Goal: Transaction & Acquisition: Book appointment/travel/reservation

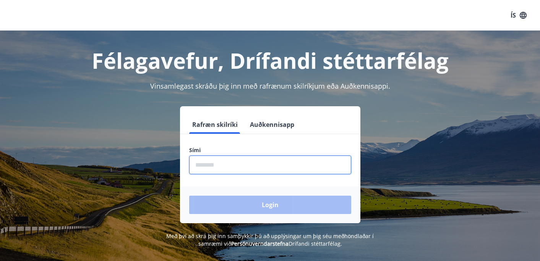
click at [222, 162] on input "phone" at bounding box center [270, 164] width 162 height 19
type input "********"
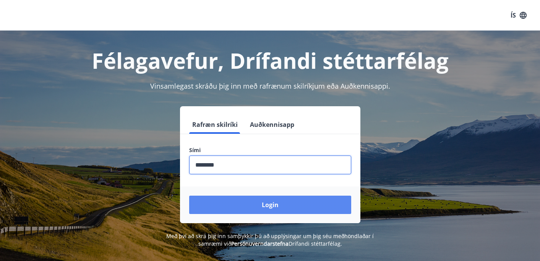
click at [271, 207] on button "Login" at bounding box center [270, 205] width 162 height 18
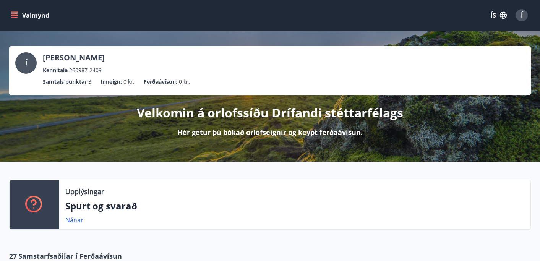
click at [18, 14] on button "Valmynd" at bounding box center [30, 15] width 43 height 14
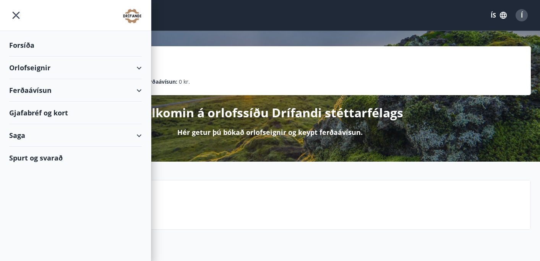
click at [138, 65] on div "Orlofseignir" at bounding box center [75, 68] width 133 height 23
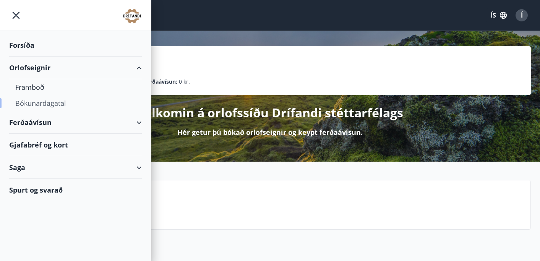
click at [33, 103] on div "Bókunardagatal" at bounding box center [75, 103] width 120 height 16
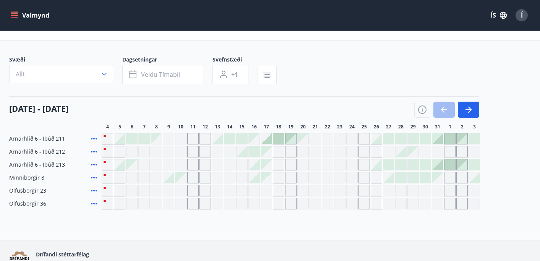
scroll to position [29, 0]
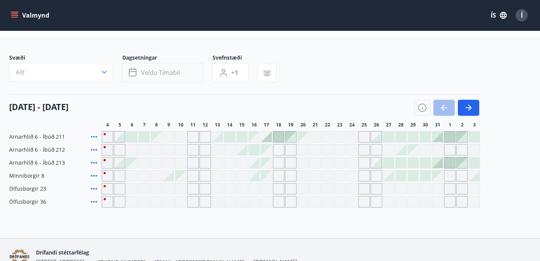
click at [173, 73] on span "Veldu tímabil" at bounding box center [160, 72] width 39 height 8
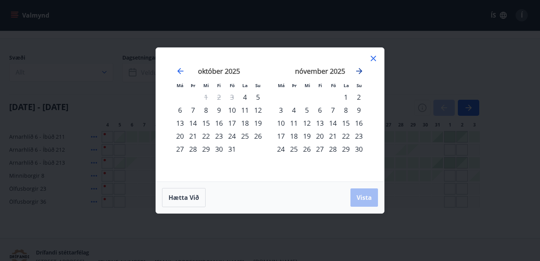
click at [361, 70] on icon "Move forward to switch to the next month." at bounding box center [359, 71] width 6 height 6
click at [336, 110] on div "12" at bounding box center [332, 110] width 13 height 13
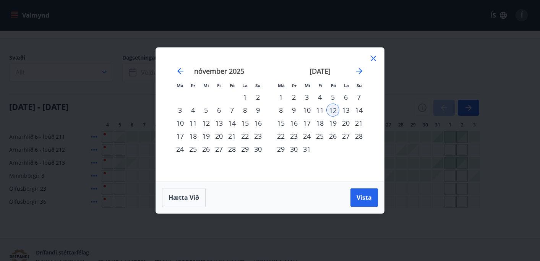
click at [282, 124] on div "15" at bounding box center [280, 123] width 13 height 13
click at [367, 197] on span "Vista" at bounding box center [363, 197] width 15 height 8
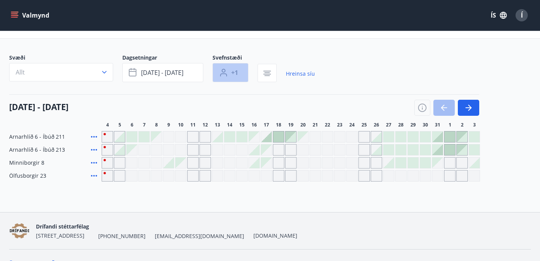
click at [241, 72] on button "+1" at bounding box center [230, 72] width 36 height 19
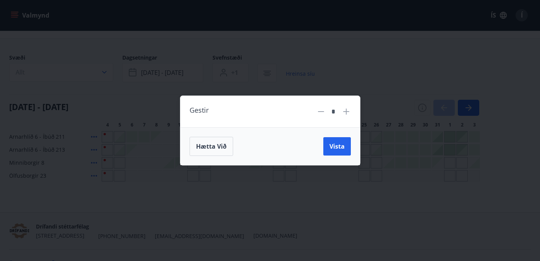
click at [347, 109] on icon at bounding box center [345, 111] width 9 height 9
type input "*"
click at [333, 148] on span "Vista" at bounding box center [336, 146] width 15 height 8
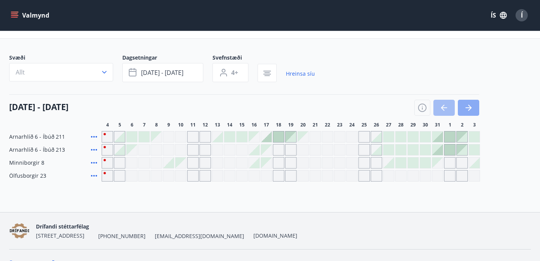
click at [469, 110] on icon "button" at bounding box center [469, 108] width 3 height 6
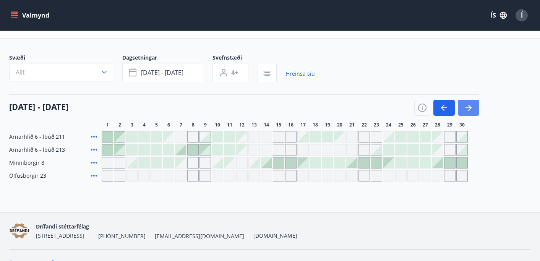
click at [469, 110] on icon "button" at bounding box center [469, 108] width 3 height 6
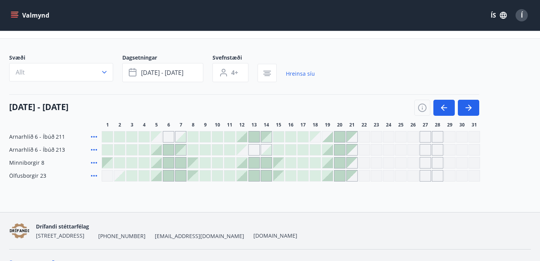
click at [94, 137] on icon at bounding box center [93, 136] width 9 height 9
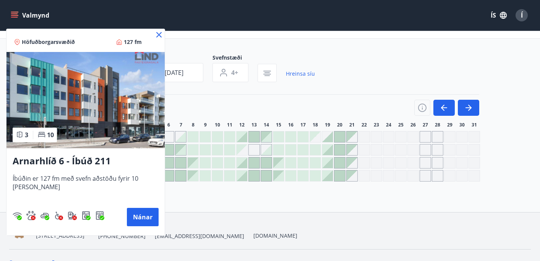
click at [159, 34] on icon at bounding box center [158, 34] width 5 height 5
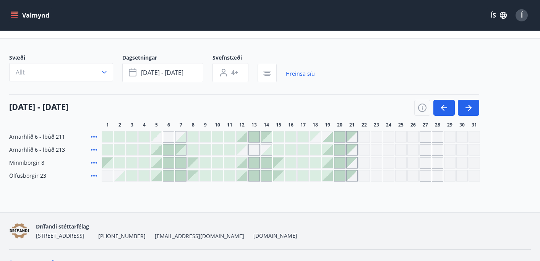
click at [95, 150] on icon at bounding box center [93, 149] width 9 height 9
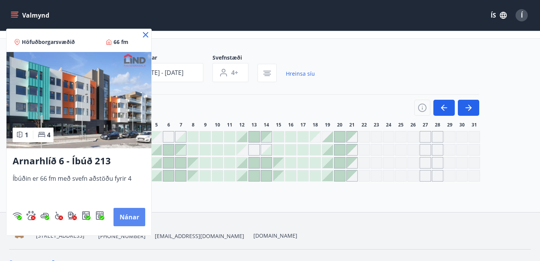
click at [131, 218] on button "Nánar" at bounding box center [129, 217] width 32 height 18
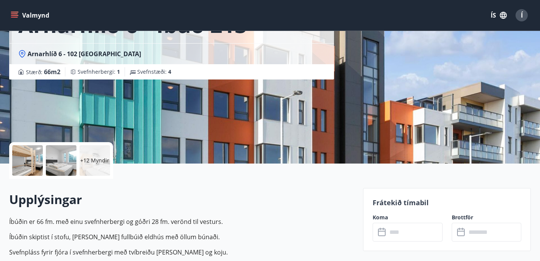
scroll to position [81, 0]
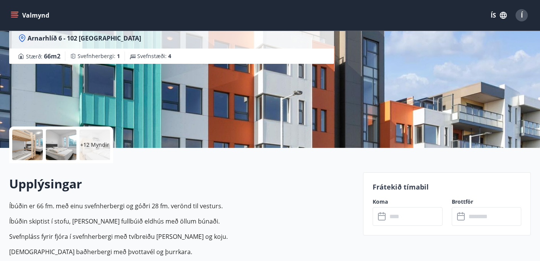
click at [95, 152] on div "+12 Myndir" at bounding box center [94, 144] width 31 height 31
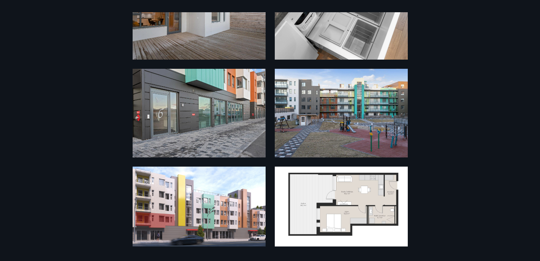
scroll to position [0, 0]
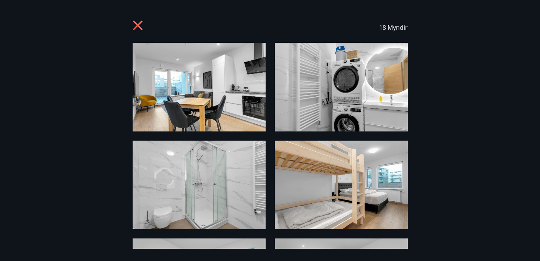
click at [134, 28] on icon at bounding box center [139, 26] width 12 height 12
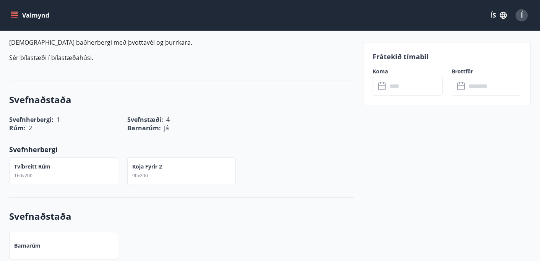
scroll to position [290, 0]
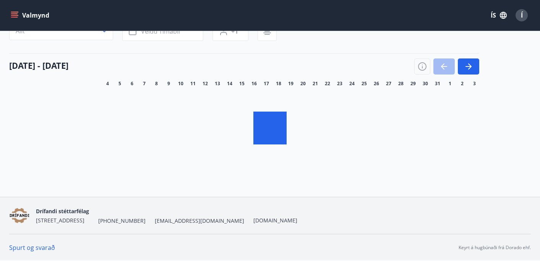
scroll to position [29, 0]
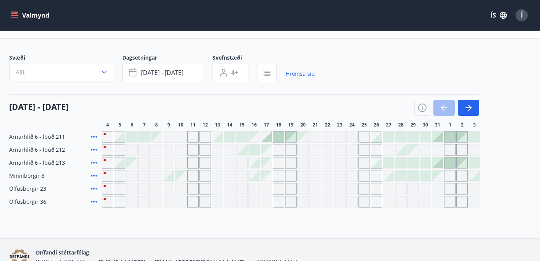
type input "*"
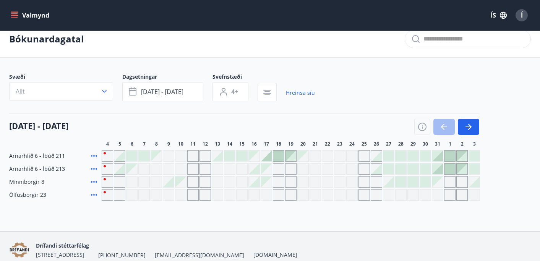
scroll to position [0, 0]
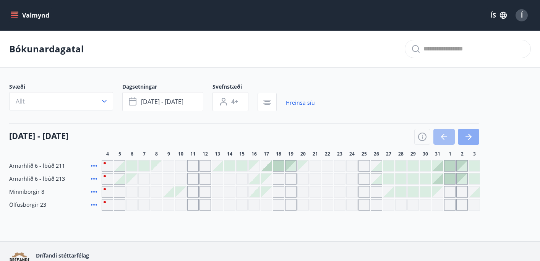
click at [469, 140] on icon "button" at bounding box center [468, 136] width 9 height 9
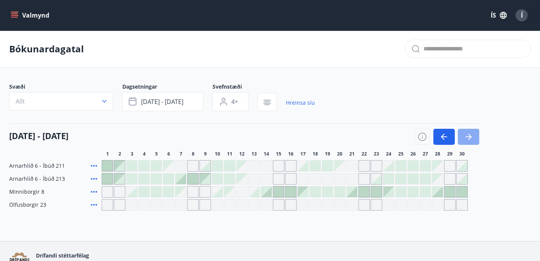
click at [469, 140] on icon "button" at bounding box center [468, 136] width 9 height 9
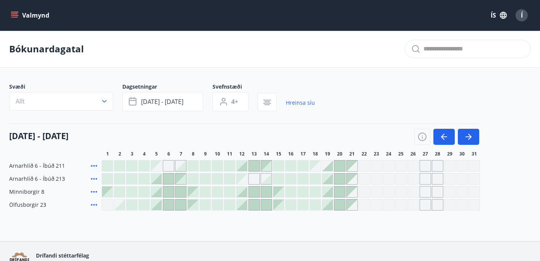
click at [243, 166] on div at bounding box center [241, 165] width 11 height 11
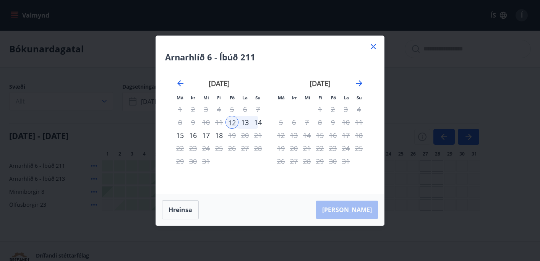
click at [183, 134] on div "15" at bounding box center [179, 135] width 13 height 13
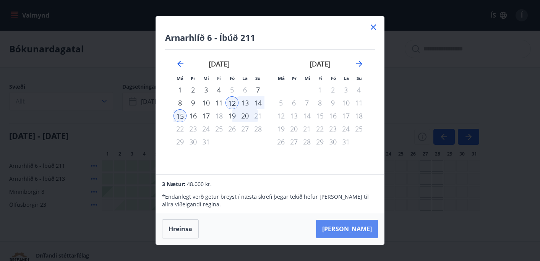
click at [358, 228] on button "[PERSON_NAME]" at bounding box center [347, 229] width 62 height 18
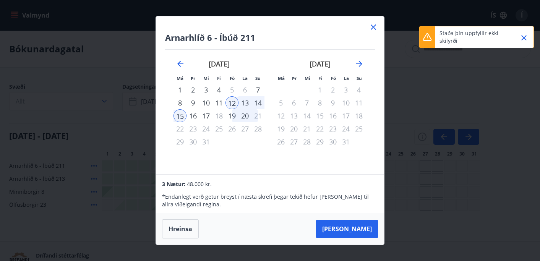
click at [371, 29] on icon at bounding box center [373, 26] width 5 height 5
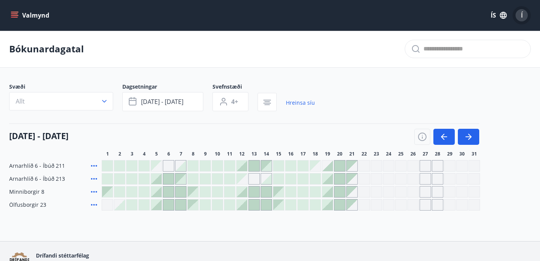
click at [519, 10] on div "Í" at bounding box center [521, 15] width 12 height 12
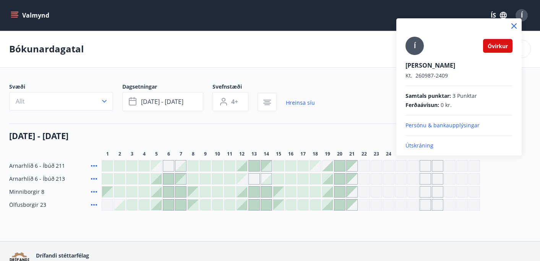
click at [415, 143] on p "Útskráning" at bounding box center [458, 146] width 107 height 8
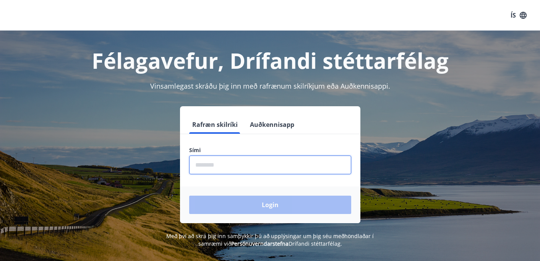
click at [231, 171] on input "phone" at bounding box center [270, 164] width 162 height 19
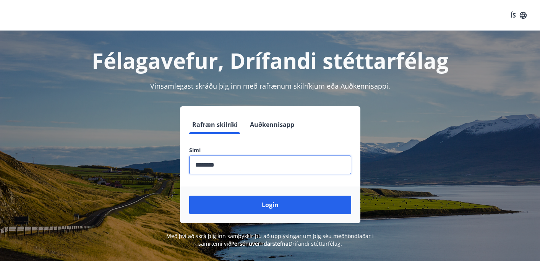
type input "********"
drag, startPoint x: 222, startPoint y: 166, endPoint x: 168, endPoint y: 163, distance: 53.5
click at [168, 163] on div "Rafræn skilríki Auðkennisapp Sími ​ Login" at bounding box center [269, 164] width 521 height 117
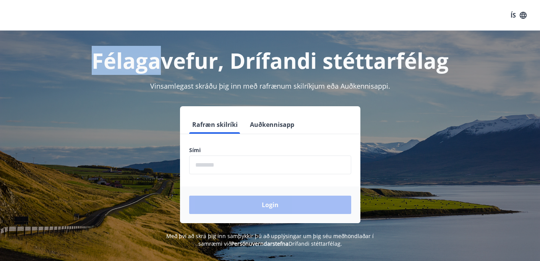
drag, startPoint x: 157, startPoint y: 67, endPoint x: 81, endPoint y: 65, distance: 76.0
click at [81, 65] on h1 "Félagavefur, Drífandi stéttarfélag" at bounding box center [269, 60] width 521 height 29
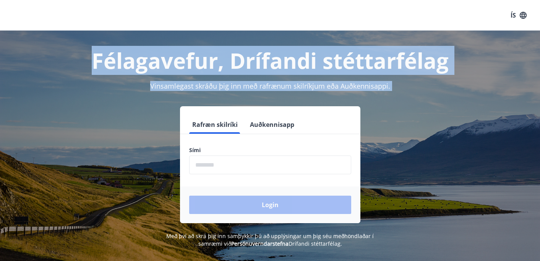
drag, startPoint x: 81, startPoint y: 65, endPoint x: 390, endPoint y: 100, distance: 311.0
click at [390, 100] on div "Félagavefur, Drífandi stéttarfélag Vinsamlegast skráðu þig inn með rafrænum ski…" at bounding box center [270, 139] width 540 height 217
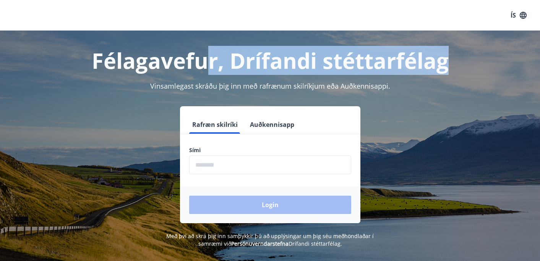
drag, startPoint x: 455, startPoint y: 58, endPoint x: 206, endPoint y: 58, distance: 249.4
click at [206, 58] on h1 "Félagavefur, Drífandi stéttarfélag" at bounding box center [269, 60] width 521 height 29
